Goal: Task Accomplishment & Management: Manage account settings

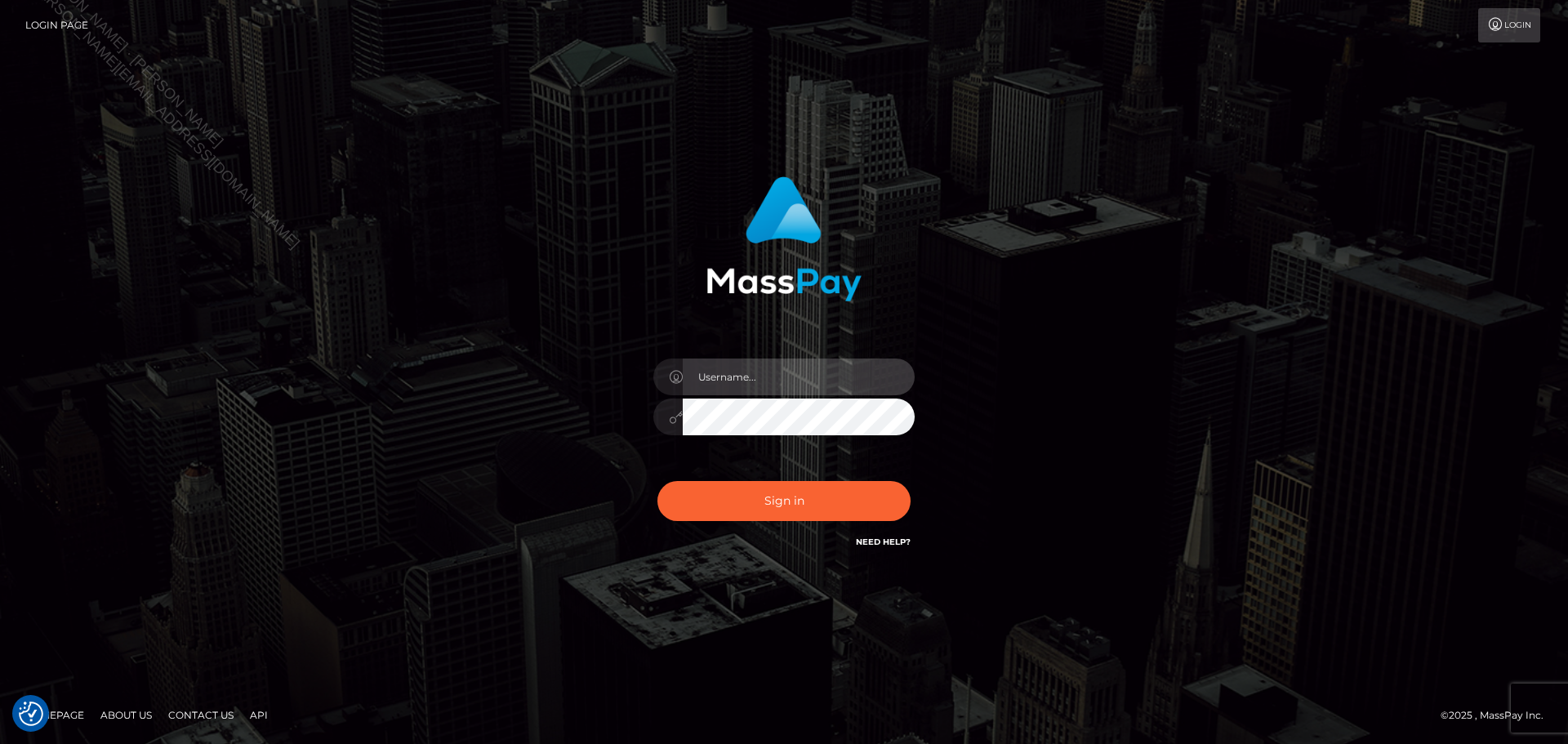
click at [816, 374] on input "text" at bounding box center [798, 377] width 232 height 37
type input "[PERSON_NAME]"
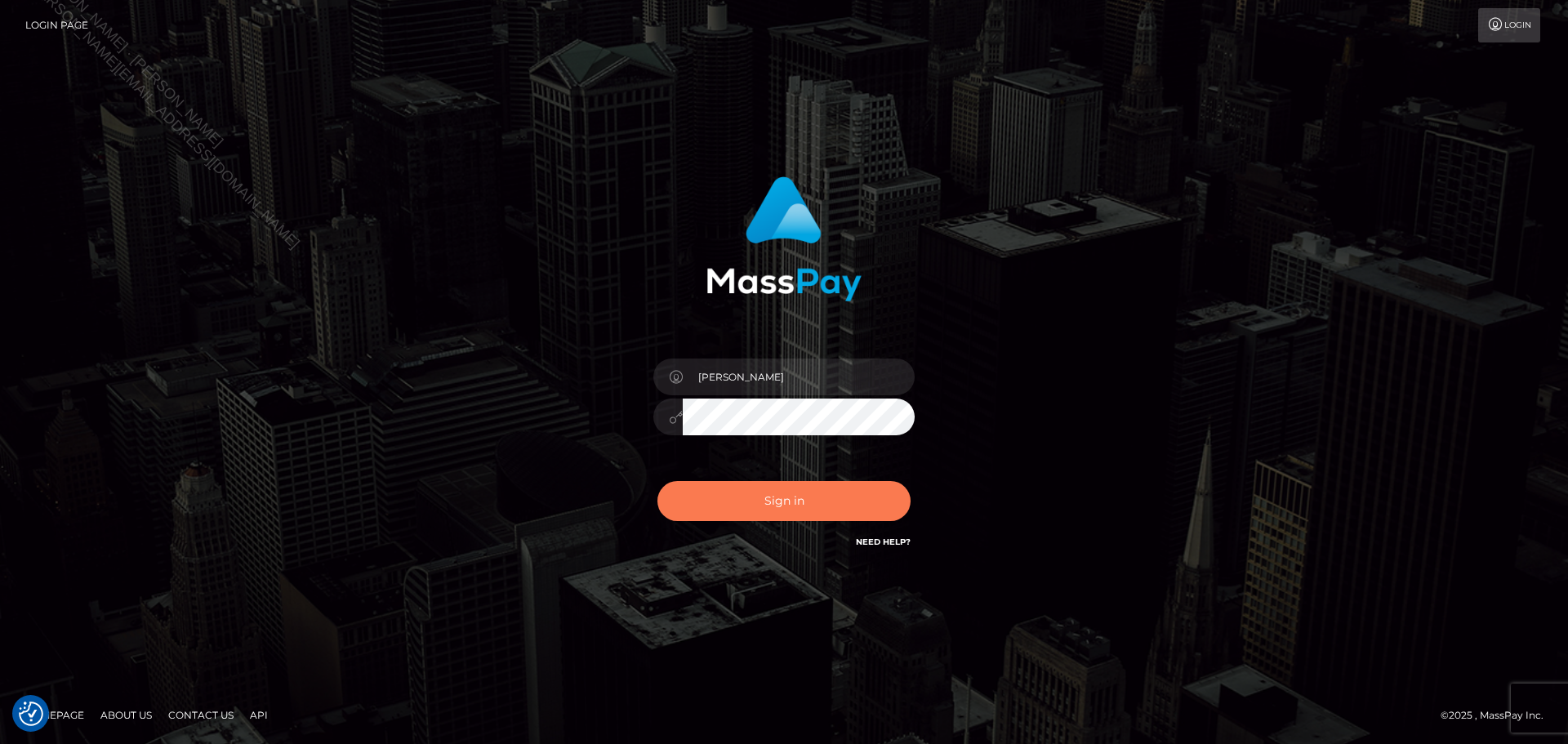
click at [826, 510] on button "Sign in" at bounding box center [783, 502] width 253 height 40
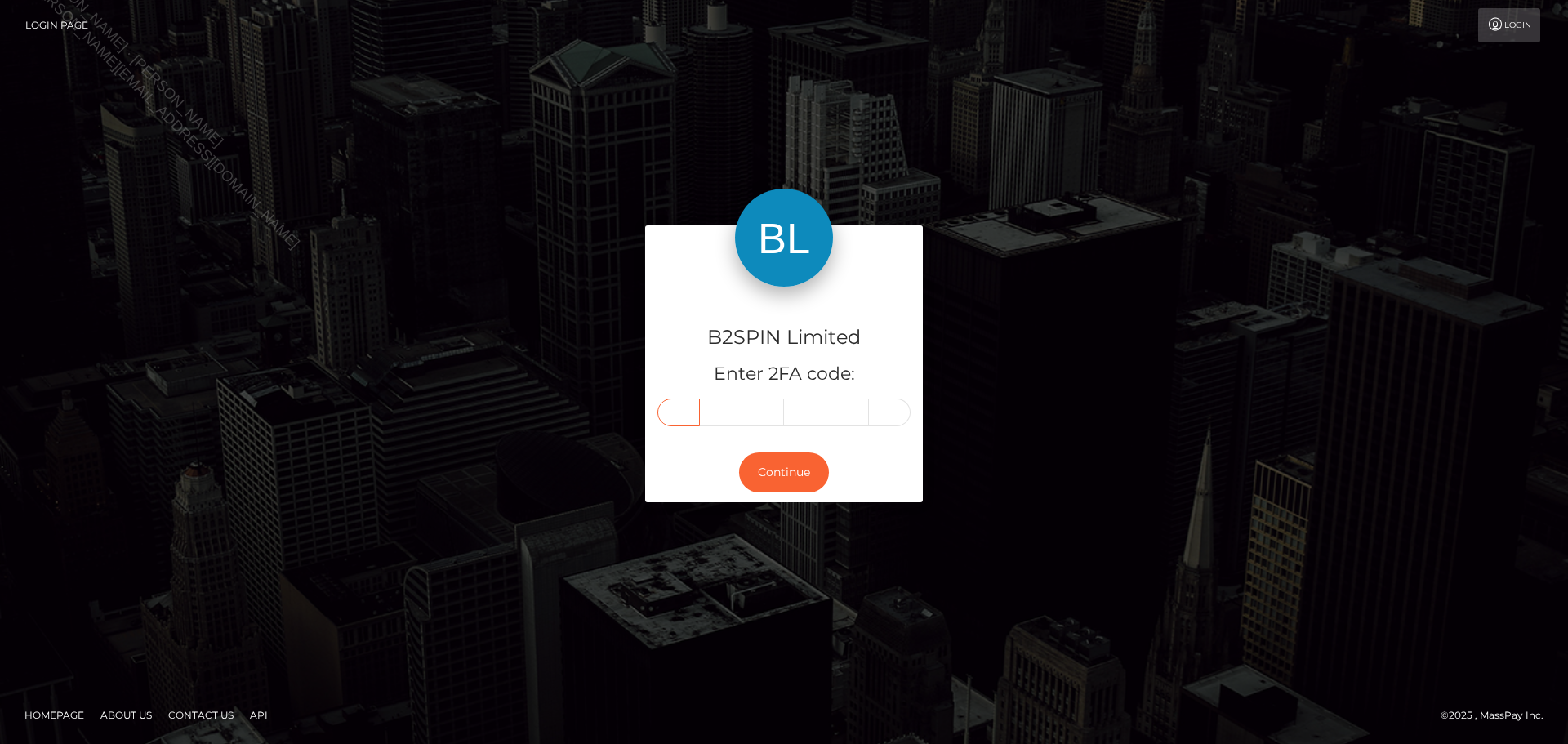
paste input "8"
type input "8"
type input "7"
type input "0"
type input "5"
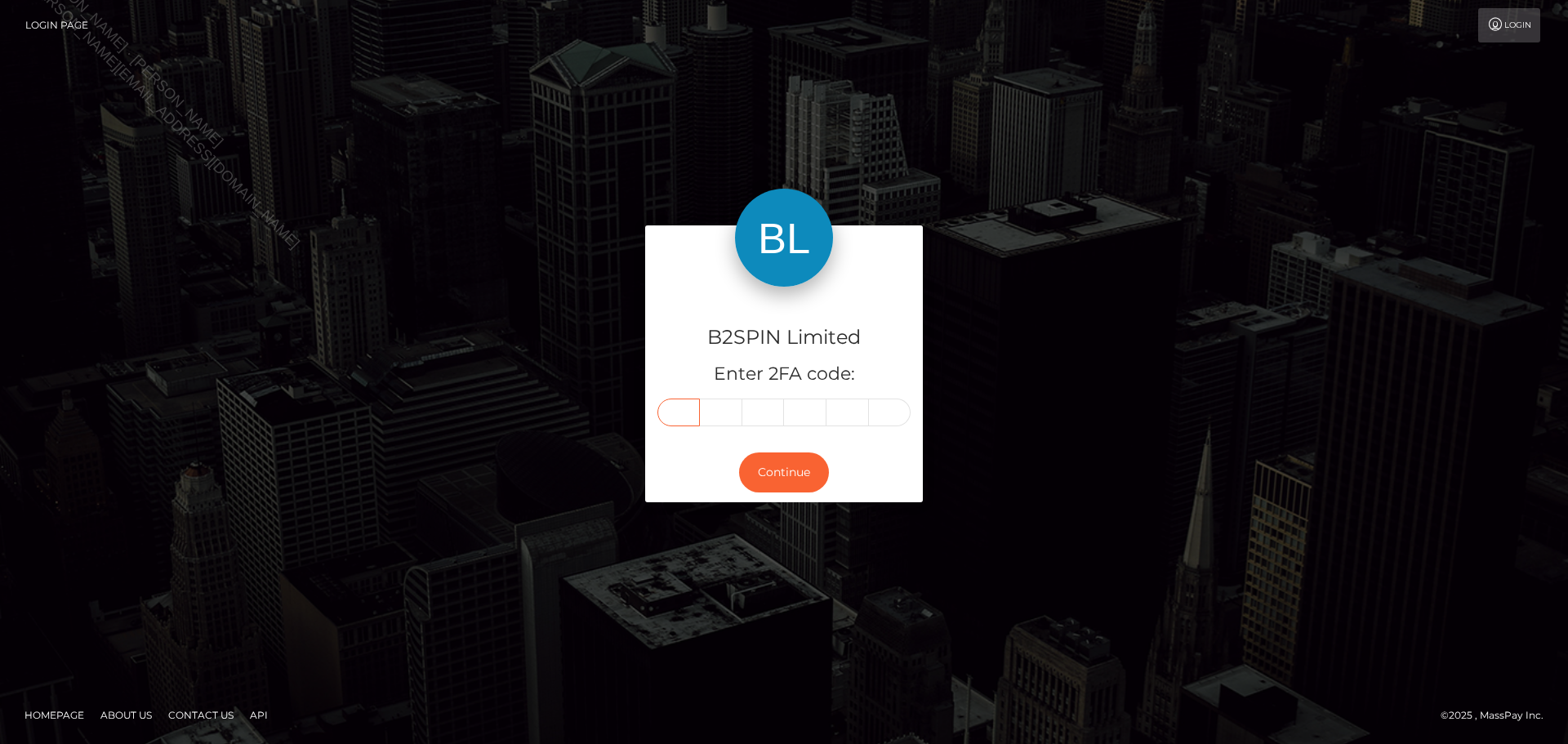
type input "7"
type input "3"
click at [803, 490] on button "Continue" at bounding box center [784, 473] width 90 height 40
click at [312, 343] on div "B2SPIN Limited Enter 2FA code: 8 7 0 5 7 3 870573 Continue" at bounding box center [784, 372] width 1568 height 538
